Goal: Task Accomplishment & Management: Use online tool/utility

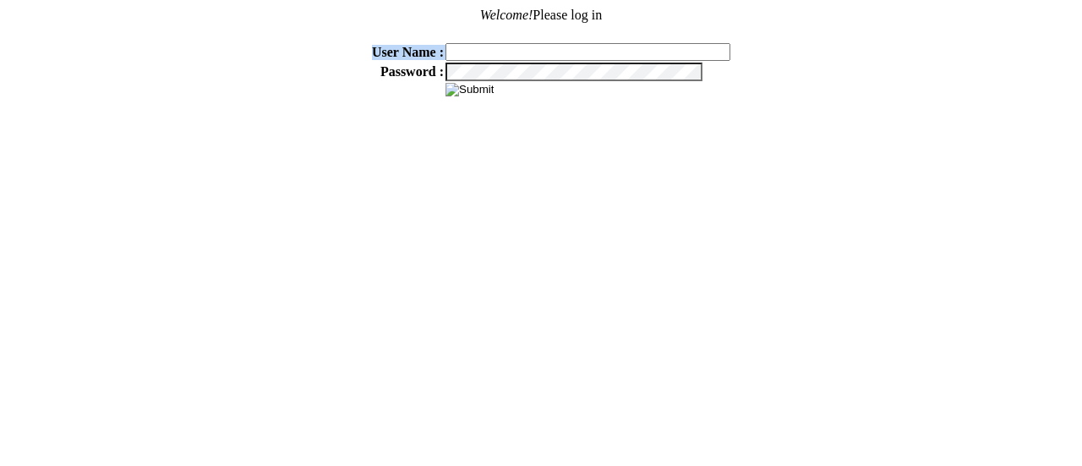
drag, startPoint x: 554, startPoint y: 39, endPoint x: 554, endPoint y: 48, distance: 9.3
click at [554, 48] on tbody "Welcome! Please log in * User Name : Password :" at bounding box center [541, 52] width 642 height 90
type input "sdakes"
click at [471, 85] on input "image" at bounding box center [469, 90] width 48 height 14
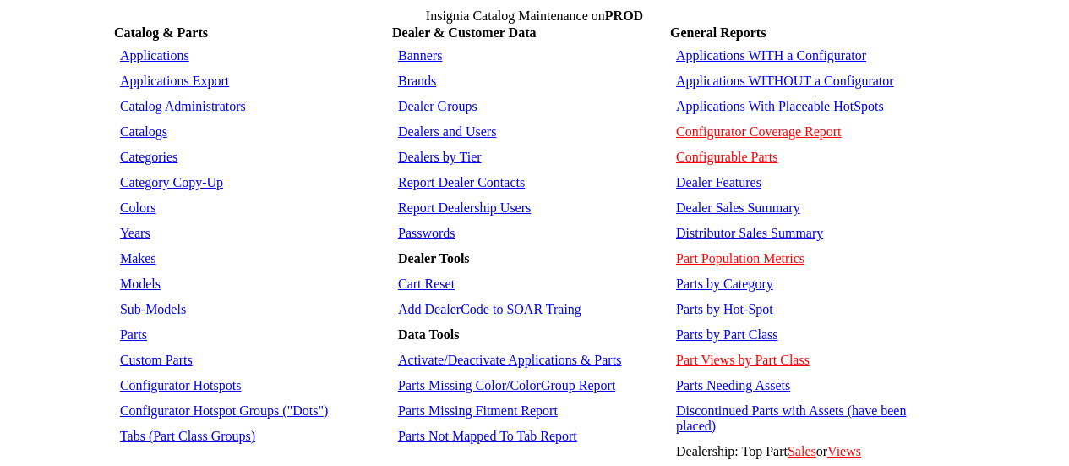
click at [750, 52] on link "Applications WITH a Configurator" at bounding box center [771, 55] width 190 height 14
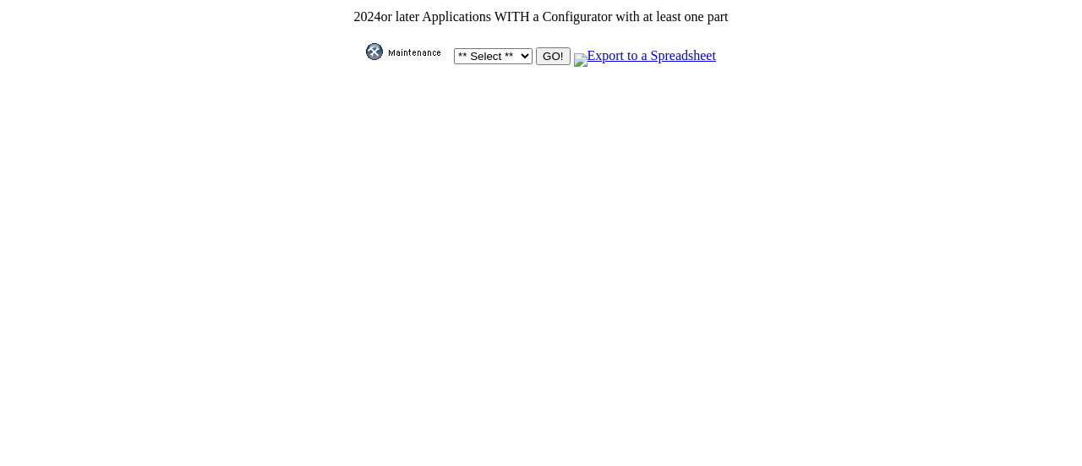
click at [520, 56] on select "** Select ** Acura Alfa Romeo Audi Bentley BMW DoubleTake Ford GM Honda Hyundai…" at bounding box center [493, 56] width 79 height 16
select select "550"
click at [454, 48] on select "** Select ** Acura Alfa Romeo Audi Bentley BMW DoubleTake Ford GM Honda Hyundai…" at bounding box center [493, 56] width 79 height 16
click at [546, 53] on input "GO!" at bounding box center [553, 56] width 34 height 18
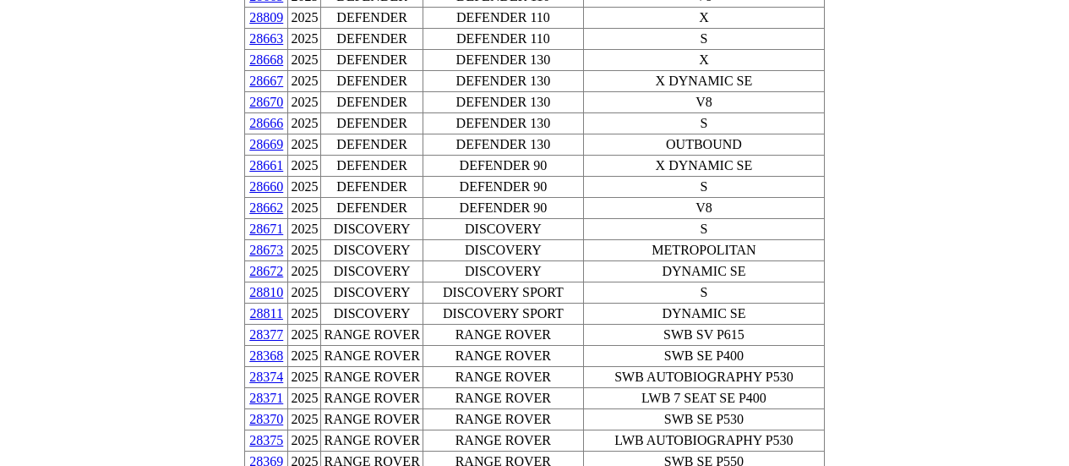
scroll to position [1268, 0]
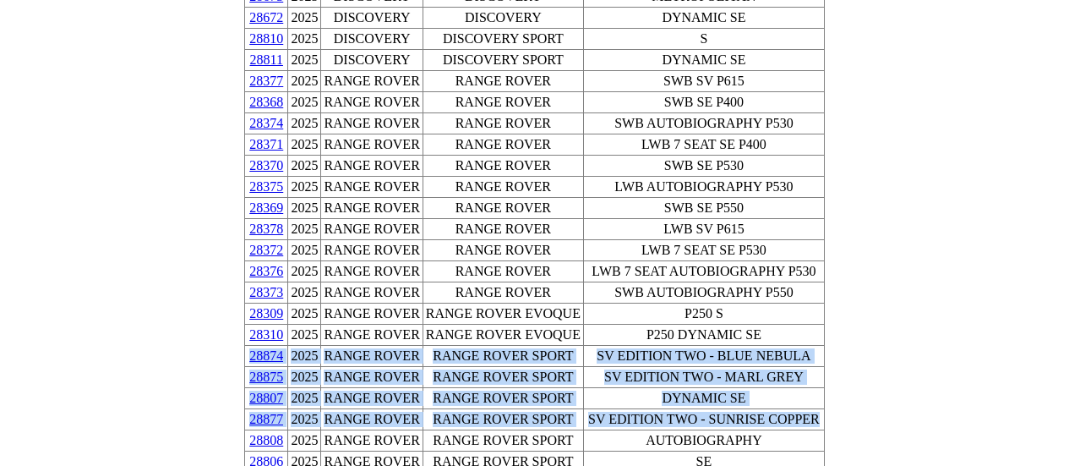
drag, startPoint x: 781, startPoint y: 262, endPoint x: 286, endPoint y: 206, distance: 498.5
click at [286, 206] on tbody "AppID Year Make Model Sub-Model 30481 2026 DEFENDER DEFENDER 110 OCTA 30478 202…" at bounding box center [535, 134] width 580 height 2663
copy tbody "28874 2025 RANGE ROVER RANGE ROVER SPORT SV EDITION TWO - BLUE NEBULA 28875 202…"
